Goal: Navigation & Orientation: Find specific page/section

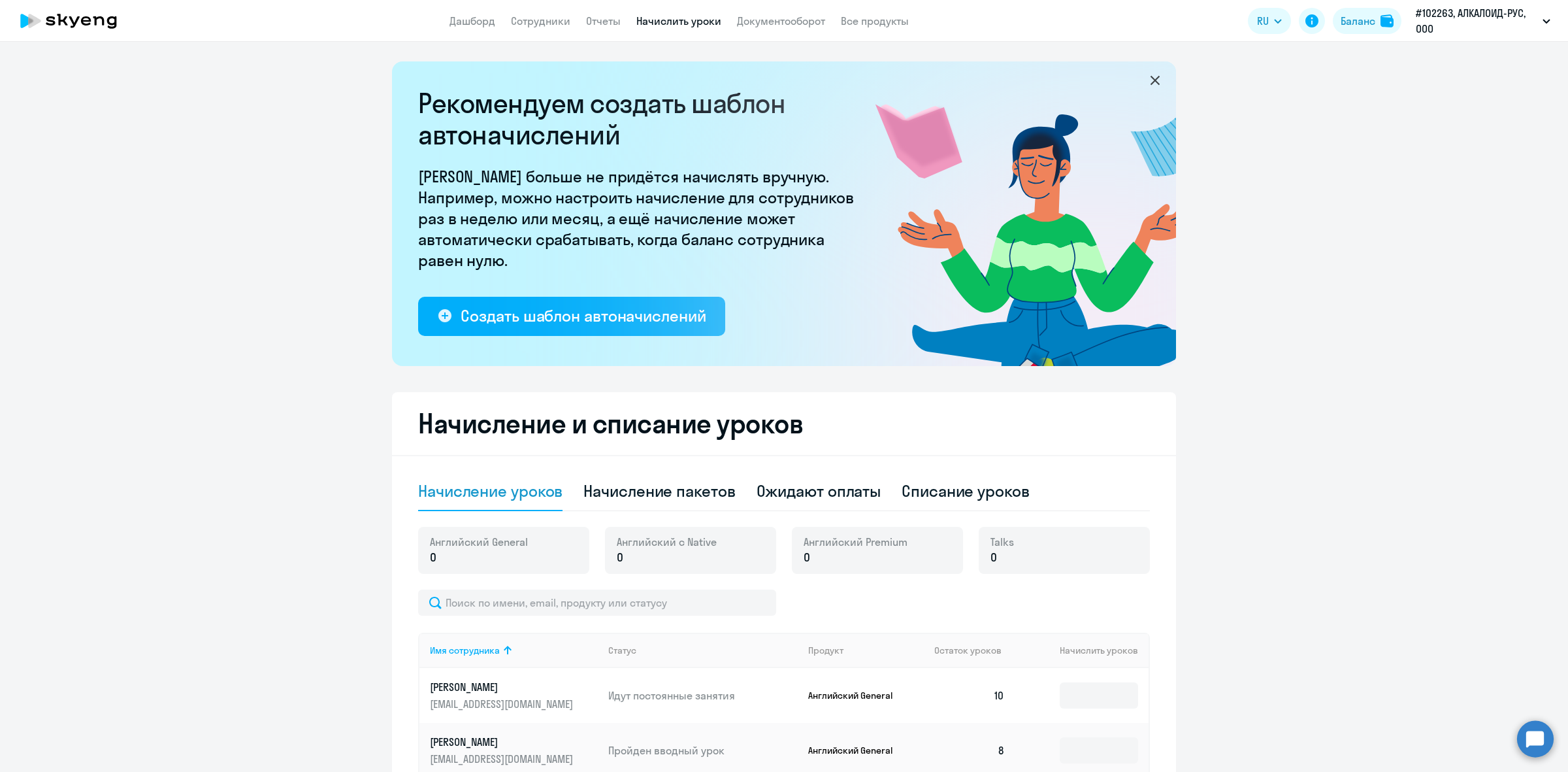
select select "10"
click at [533, 26] on link "Сотрудники" at bounding box center [540, 21] width 59 height 13
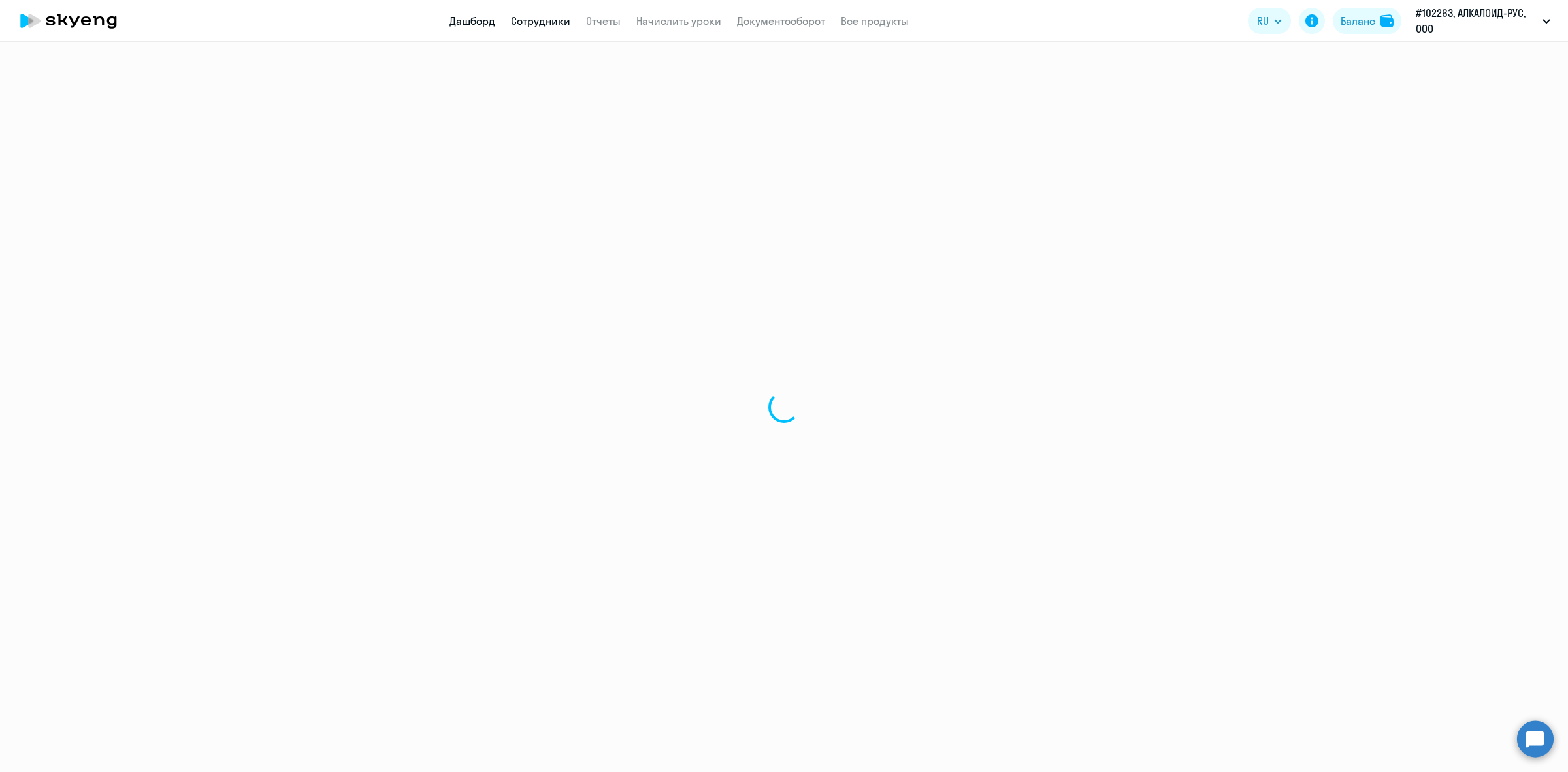
select select "30"
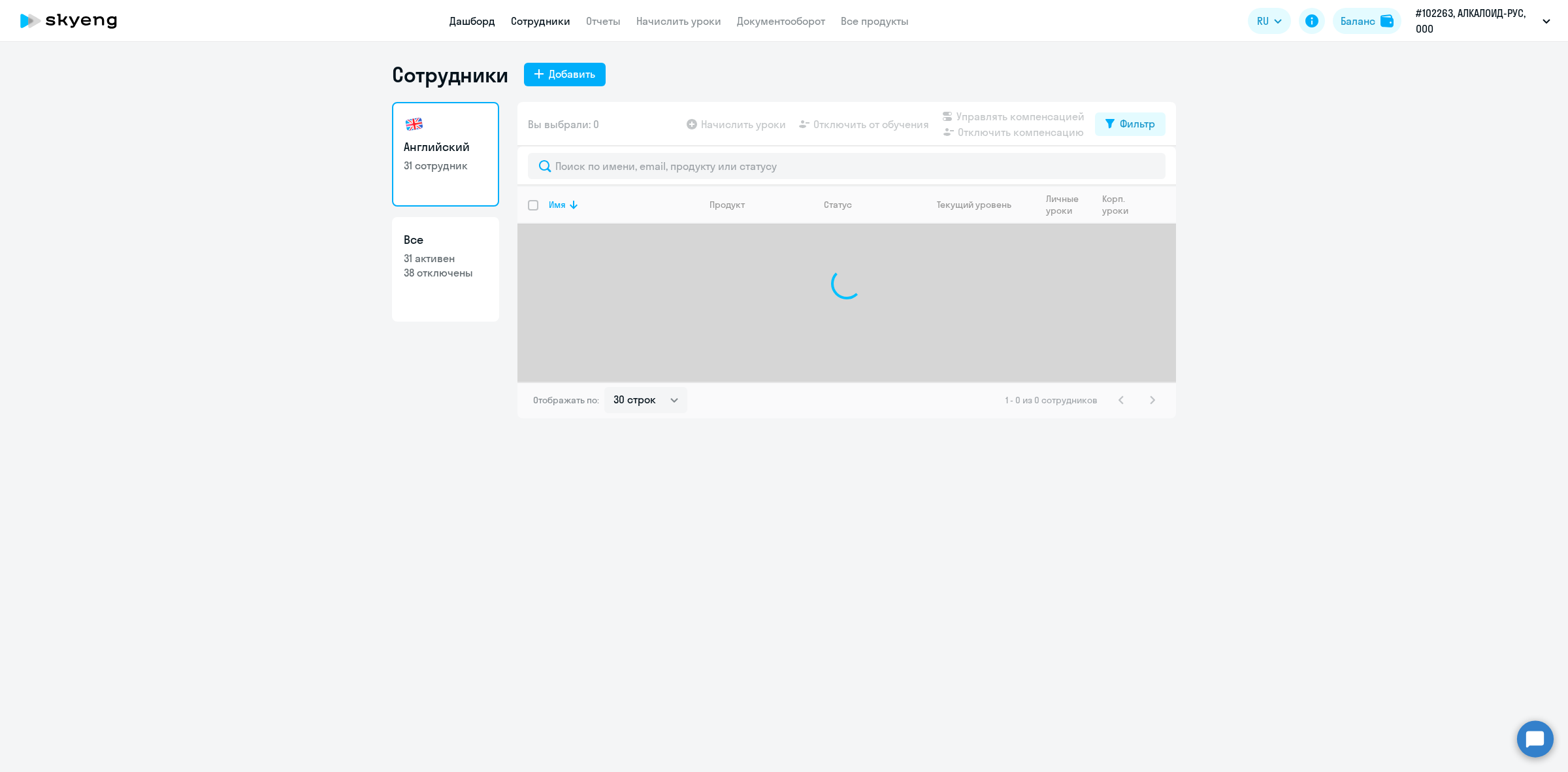
click at [475, 18] on link "Дашборд" at bounding box center [472, 21] width 46 height 13
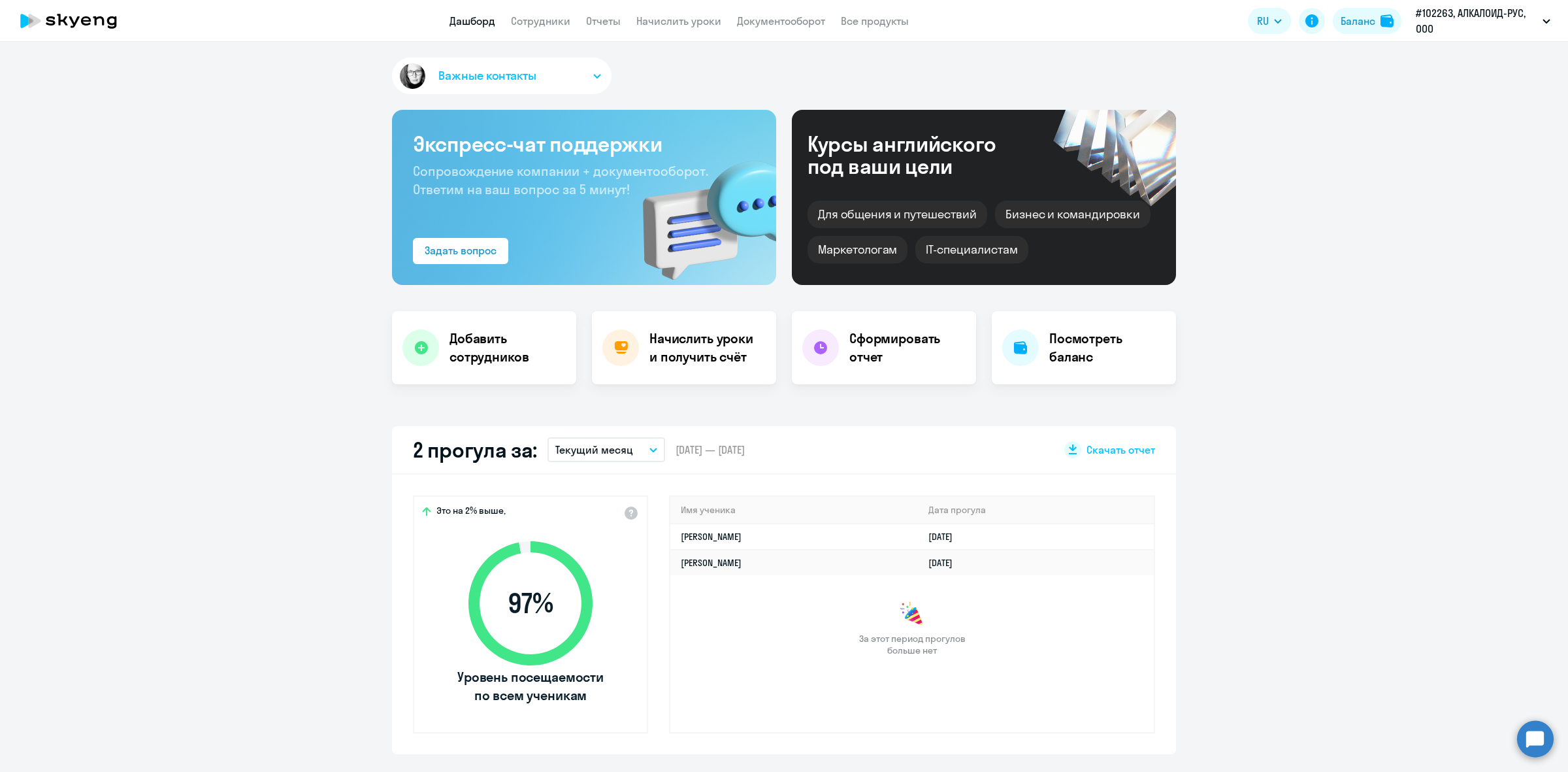
select select "30"
